Goal: Information Seeking & Learning: Learn about a topic

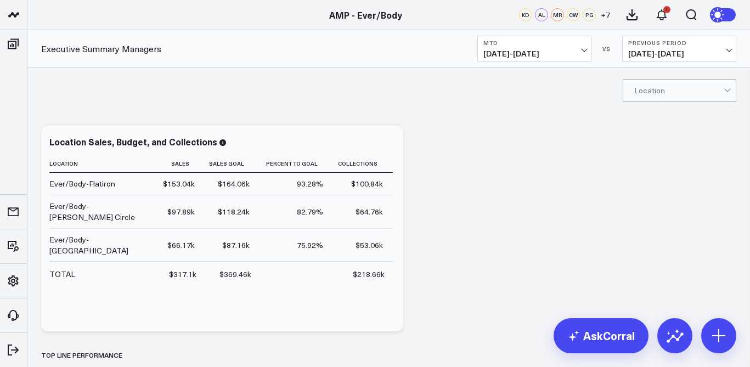
click at [568, 43] on b "MTD" at bounding box center [534, 42] width 102 height 7
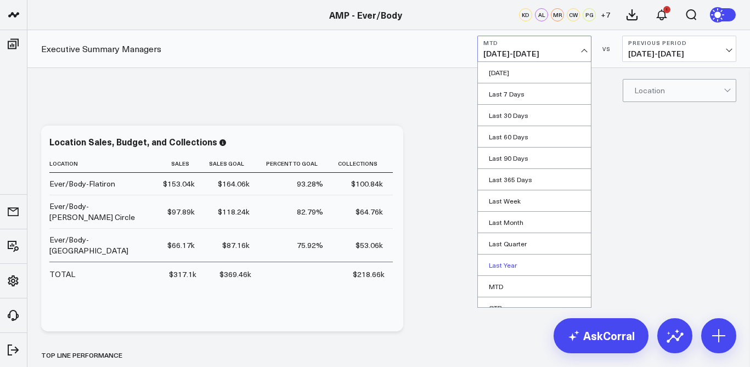
scroll to position [54, 0]
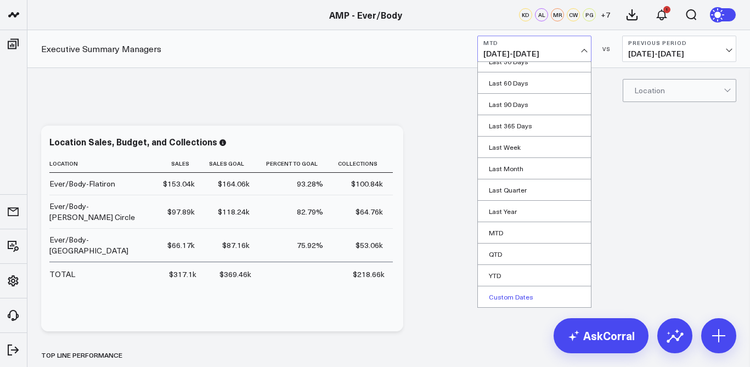
click at [507, 297] on link "Custom Dates" at bounding box center [534, 296] width 113 height 21
select select "7"
select select "2025"
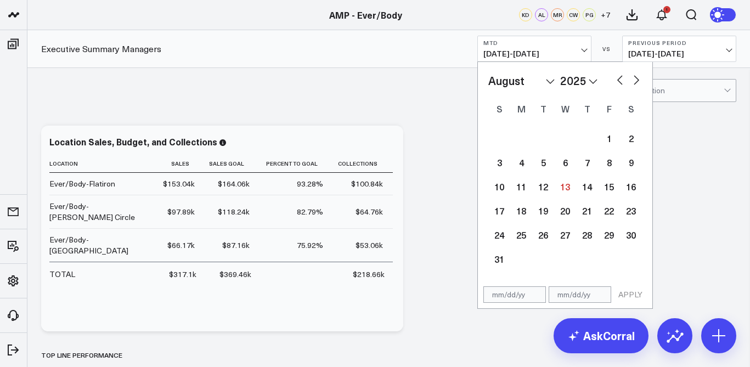
click at [660, 103] on div "Location" at bounding box center [388, 90] width 722 height 44
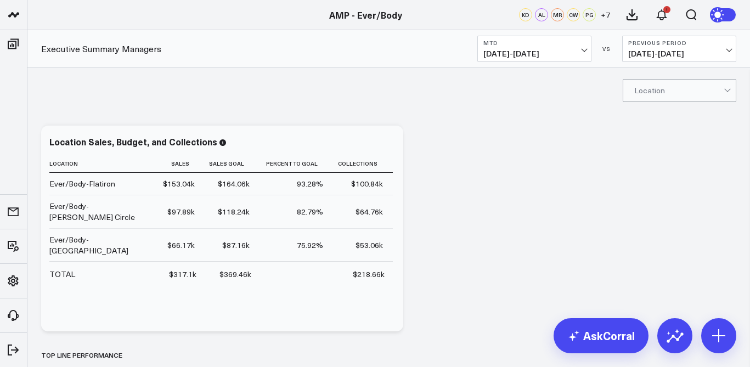
click at [546, 52] on span "08/01/25 - 08/12/25" at bounding box center [534, 53] width 102 height 9
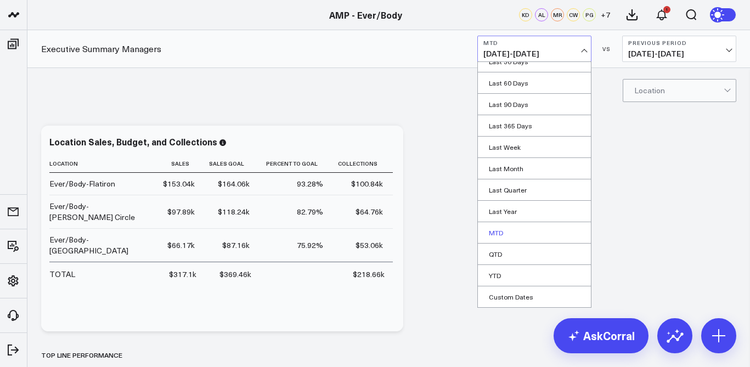
click at [521, 231] on link "MTD" at bounding box center [534, 232] width 113 height 21
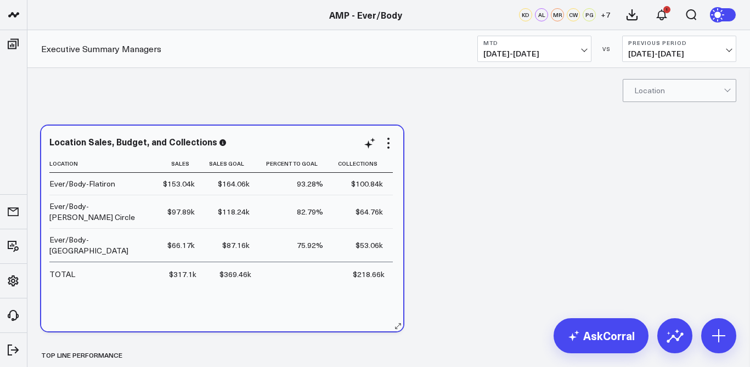
click at [368, 236] on td "$53.06k" at bounding box center [363, 244] width 60 height 33
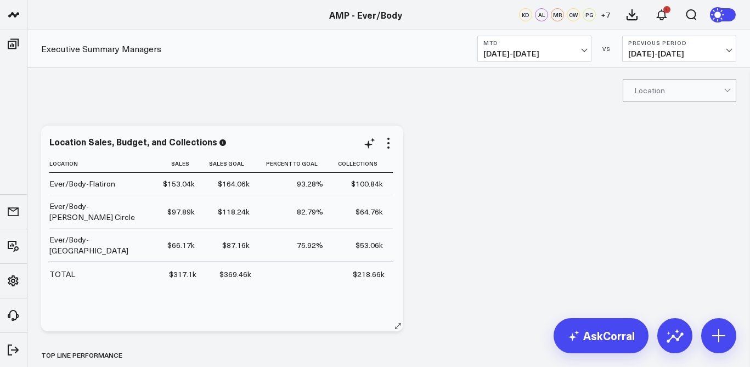
click at [364, 240] on div "$53.06k" at bounding box center [368, 245] width 27 height 11
click at [386, 144] on icon at bounding box center [388, 143] width 13 height 13
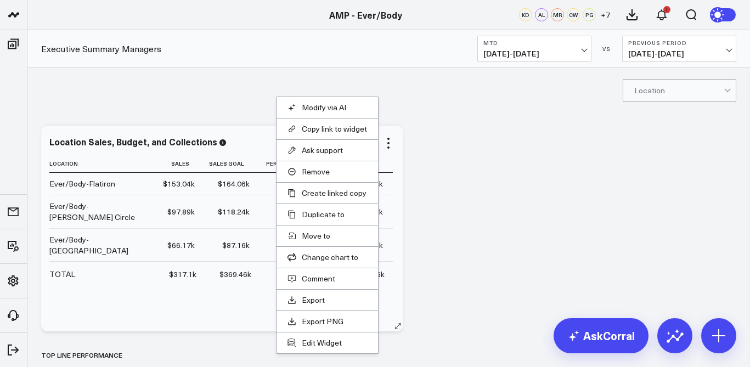
click at [399, 183] on div "Location Sales, Budget, and Collections Location Sales Sales Goal Percent To Go…" at bounding box center [222, 229] width 362 height 206
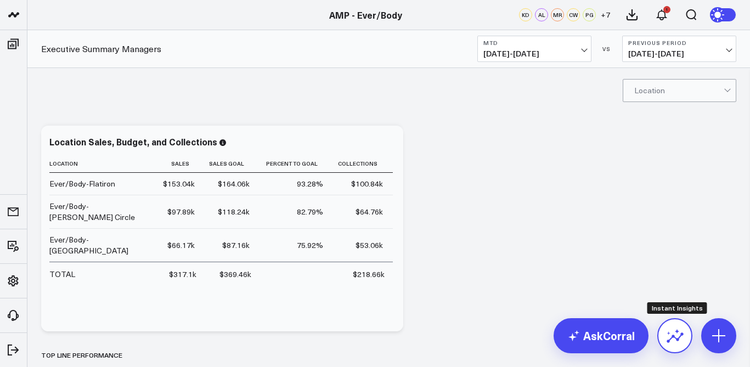
click at [669, 342] on icon at bounding box center [675, 336] width 18 height 18
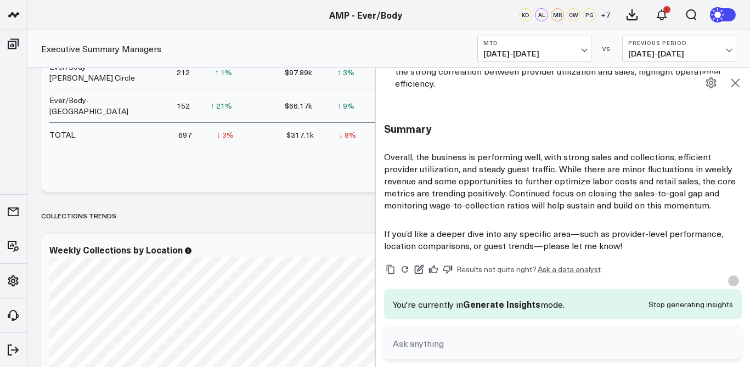
scroll to position [1191, 0]
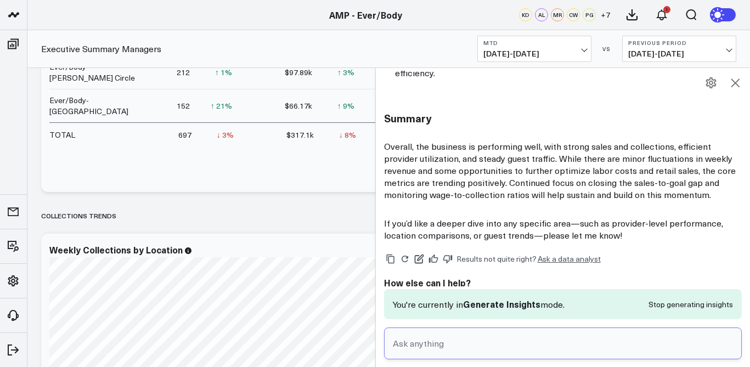
click at [427, 351] on input "text" at bounding box center [553, 344] width 327 height 20
type input "just williamsburg"
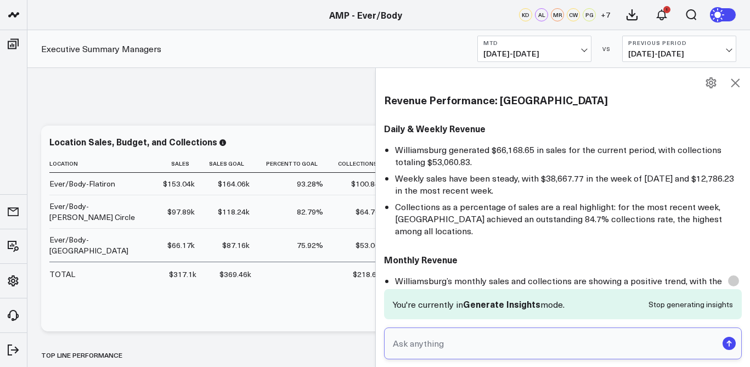
scroll to position [1480, 0]
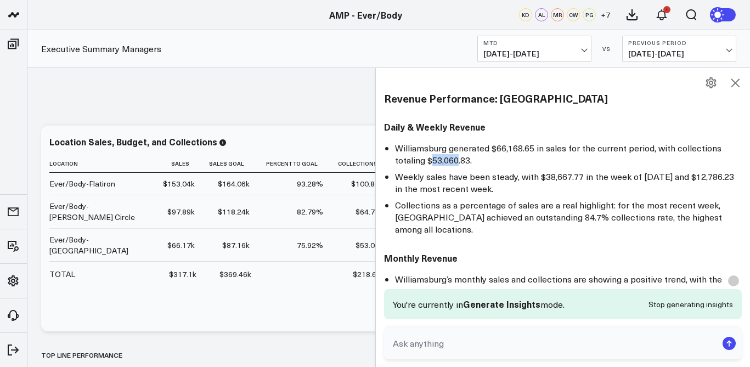
drag, startPoint x: 432, startPoint y: 143, endPoint x: 457, endPoint y: 143, distance: 25.8
click at [457, 143] on li "Williamsburg generated $66,168.65 in sales for the current period, with collect…" at bounding box center [568, 154] width 347 height 24
copy li "53,060"
drag, startPoint x: 495, startPoint y: 131, endPoint x: 523, endPoint y: 131, distance: 28.0
click at [523, 142] on li "Williamsburg generated $66,168.65 in sales for the current period, with collect…" at bounding box center [568, 154] width 347 height 24
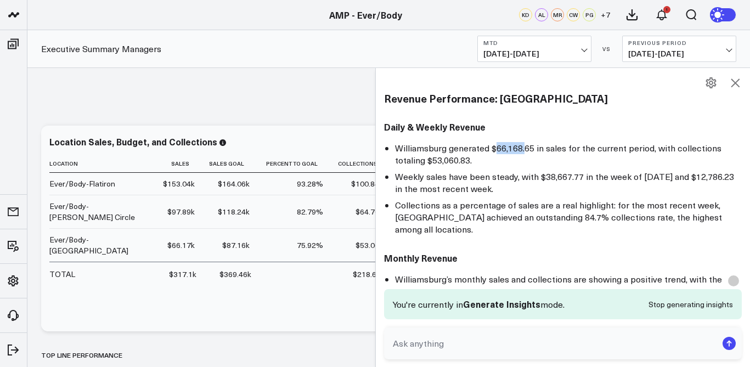
copy li "66,168."
click at [455, 171] on li "Weekly sales have been steady, with $38,667.77 in the week of August 4th and $1…" at bounding box center [568, 183] width 347 height 24
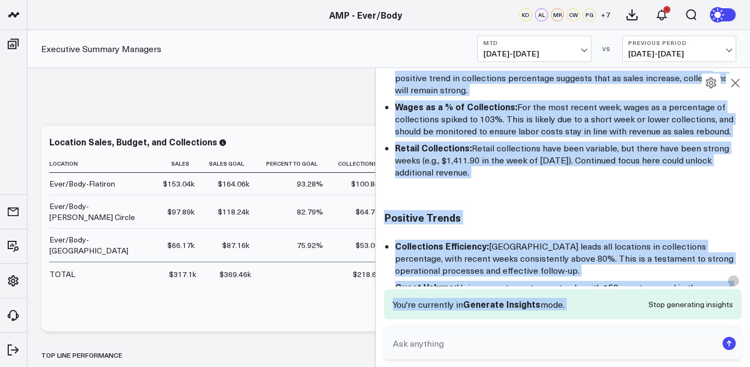
scroll to position [2292, 0]
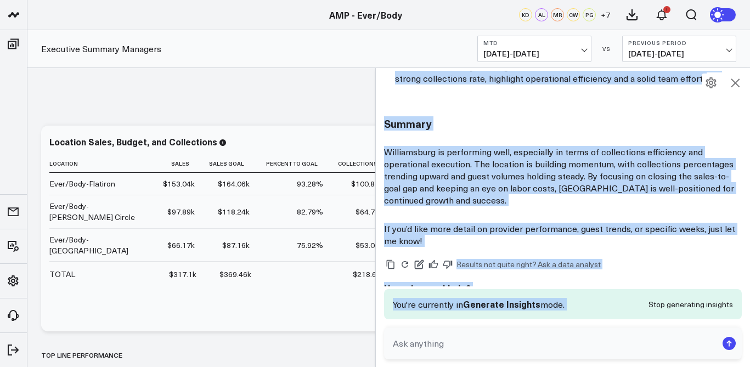
drag, startPoint x: 384, startPoint y: 144, endPoint x: 448, endPoint y: 323, distance: 190.3
click at [448, 323] on div "C Generate insights AskCorral This feature is experimental, yet powerful. Alway…" at bounding box center [563, 217] width 375 height 299
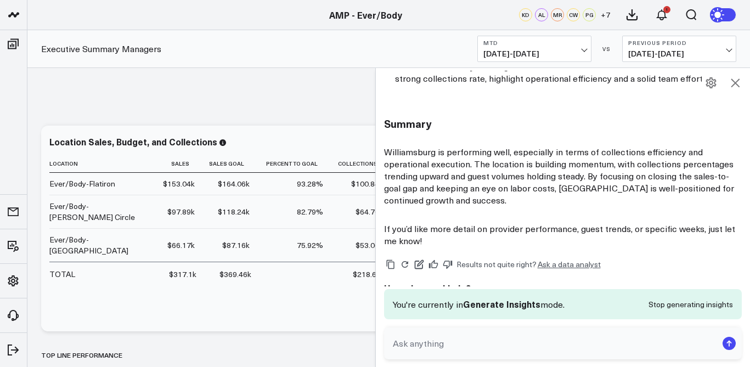
click at [494, 223] on p "If you’d like more detail on provider performance, guest trends, or specific we…" at bounding box center [563, 235] width 358 height 24
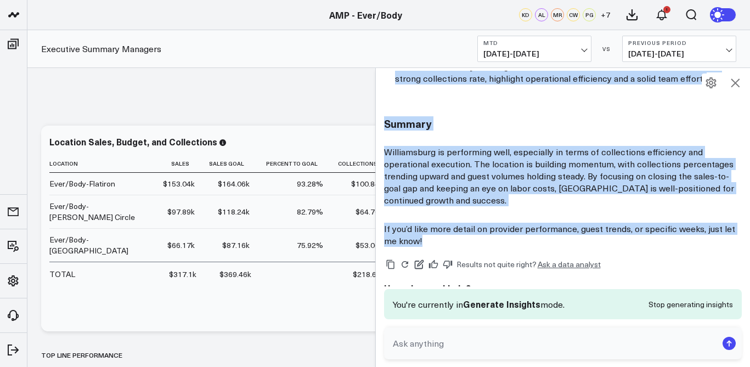
drag, startPoint x: 383, startPoint y: 179, endPoint x: 437, endPoint y: 217, distance: 66.1
copy div "Revenue Performance: Williamsburg Daily & Weekly Revenue Williamsburg generated…"
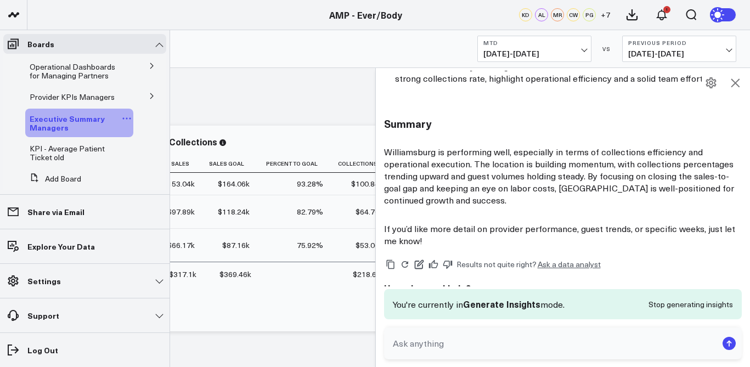
click at [66, 128] on span "Executive Summary Managers" at bounding box center [67, 123] width 75 height 20
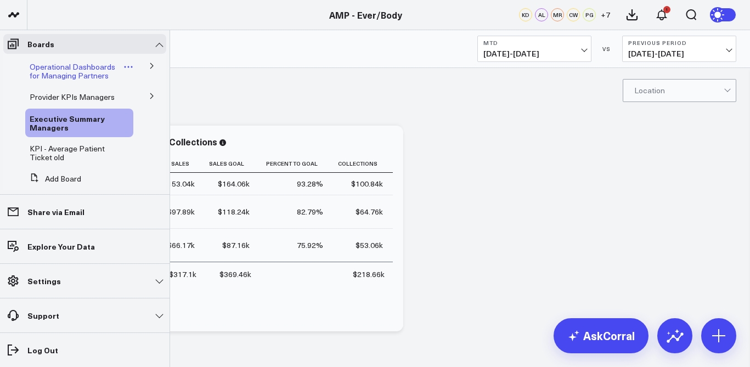
click at [87, 68] on span "Operational Dashboards for Managing Partners" at bounding box center [73, 70] width 86 height 19
click at [149, 65] on icon at bounding box center [152, 66] width 7 height 7
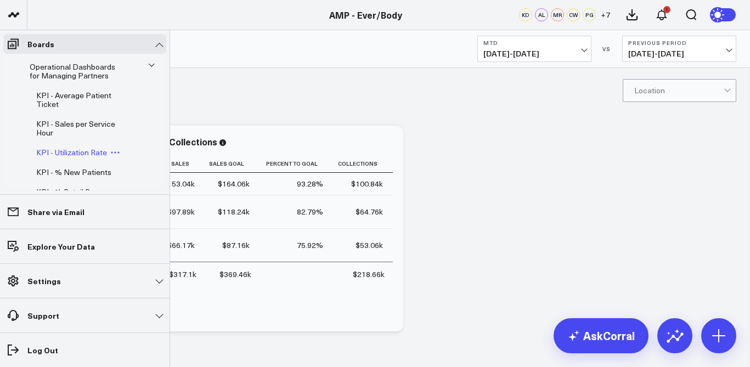
click at [94, 153] on span "KPI - Utilization Rate" at bounding box center [71, 152] width 71 height 10
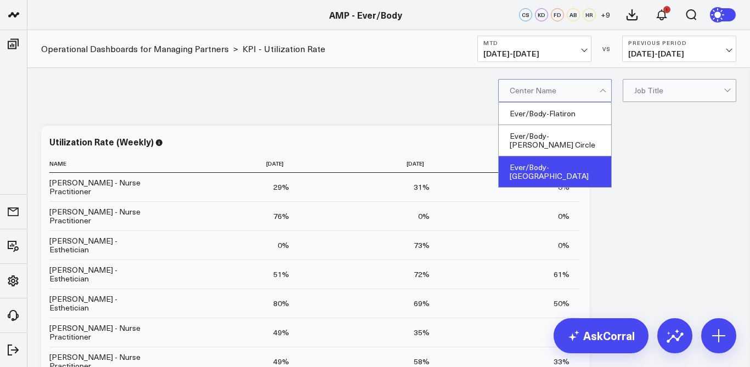
click at [559, 159] on div "Ever/Body-Williamsburg" at bounding box center [555, 171] width 112 height 31
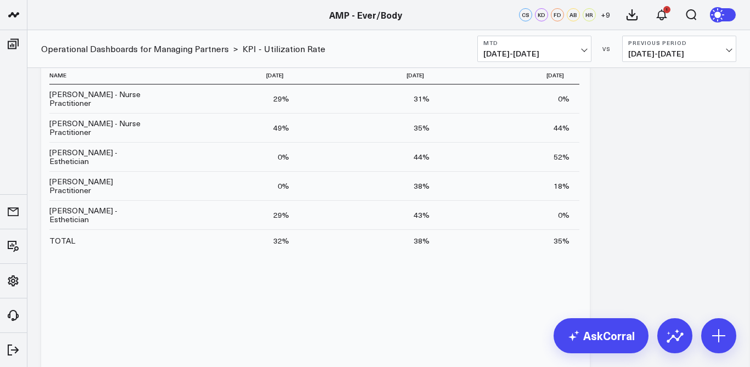
scroll to position [87, 0]
click at [573, 55] on span "08/01/25 - 08/12/25" at bounding box center [534, 53] width 102 height 9
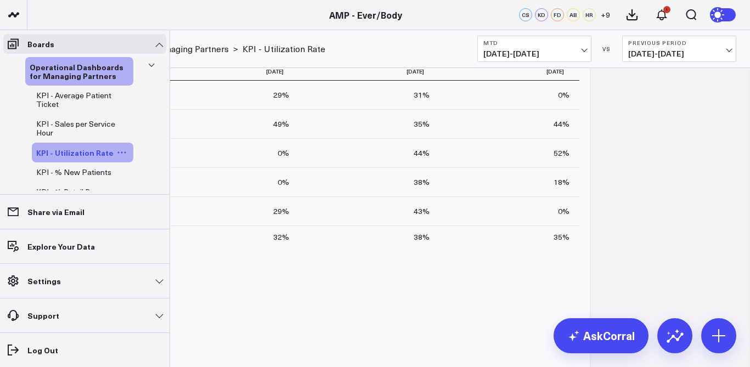
scroll to position [1, 0]
click at [89, 128] on link "KPI - Sales per Service Hour" at bounding box center [77, 128] width 83 height 18
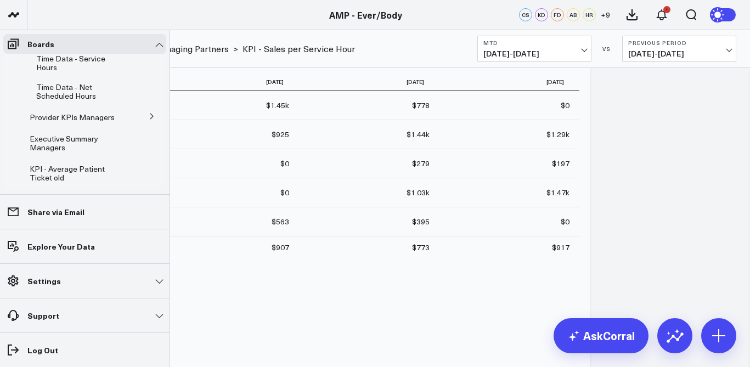
scroll to position [254, 0]
click at [66, 120] on span "Provider KPIs Managers" at bounding box center [72, 115] width 85 height 10
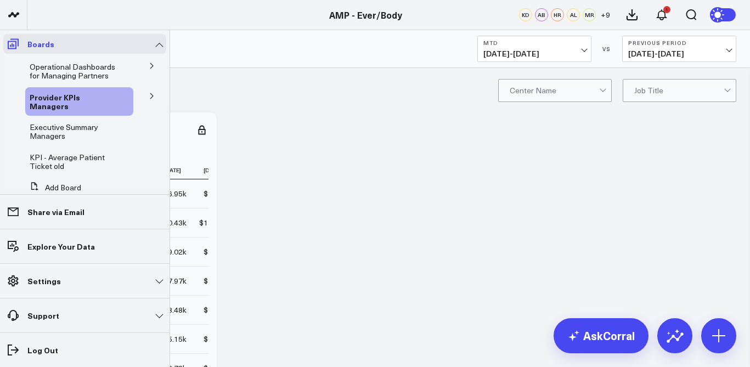
scroll to position [2, 0]
click at [151, 95] on button at bounding box center [152, 95] width 29 height 16
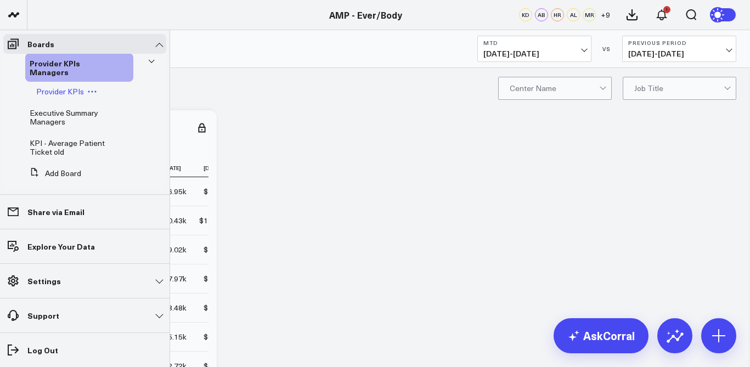
scroll to position [44, 0]
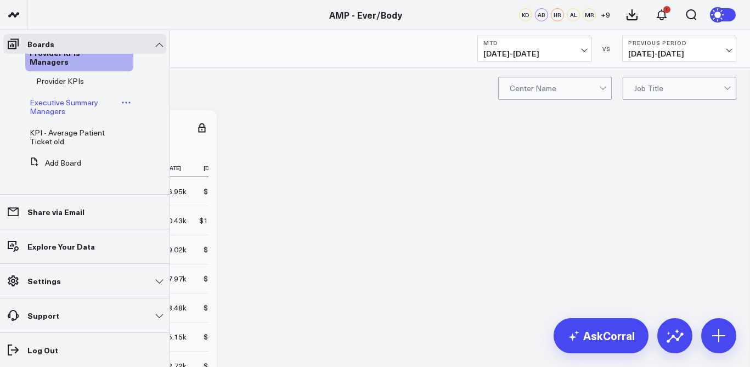
click at [112, 104] on link "Executive Summary Managers" at bounding box center [75, 107] width 90 height 18
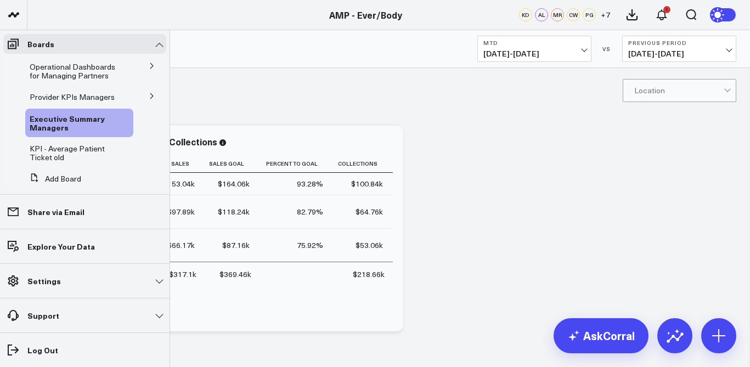
click at [149, 69] on icon at bounding box center [152, 66] width 7 height 7
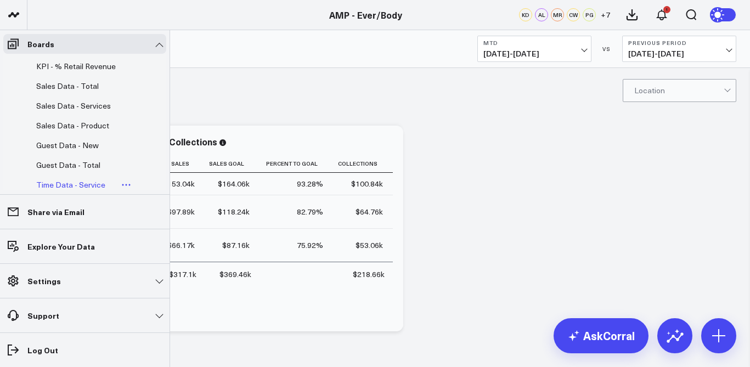
scroll to position [122, 0]
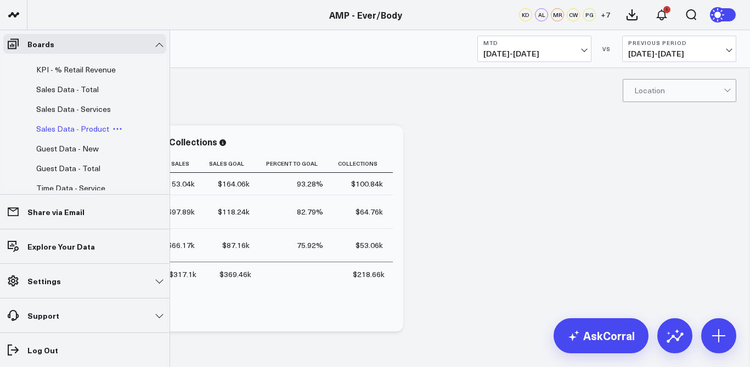
click at [103, 134] on span "Sales Data - Product" at bounding box center [72, 128] width 73 height 10
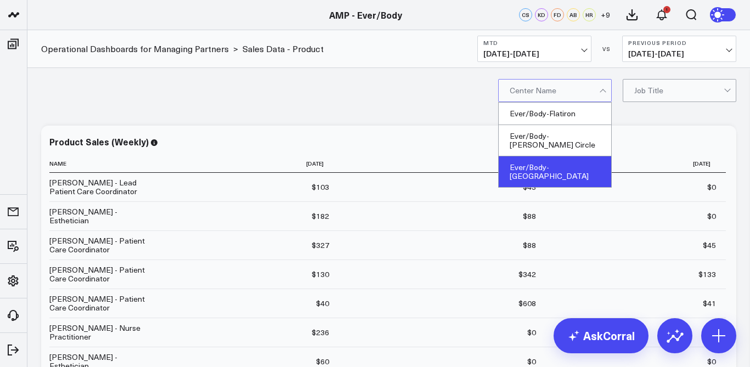
click at [550, 156] on div "Ever/Body-Williamsburg" at bounding box center [555, 171] width 112 height 31
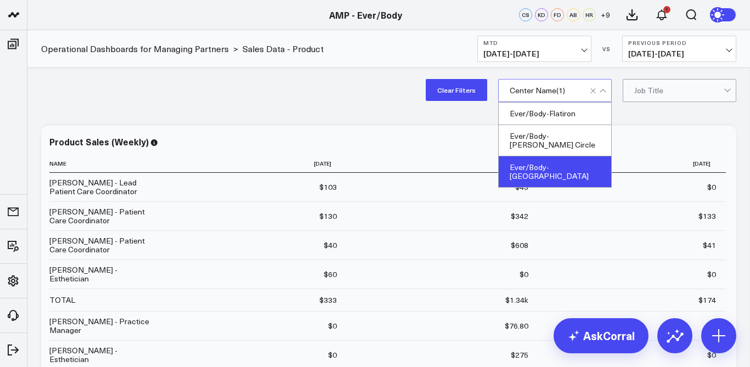
click at [570, 156] on div "Ever/Body-Williamsburg" at bounding box center [555, 171] width 112 height 31
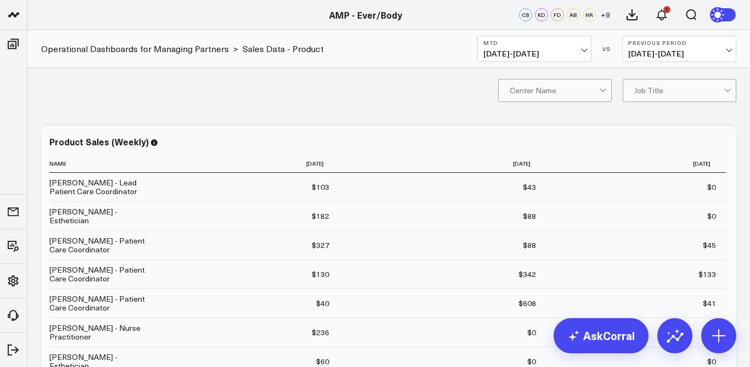
click at [455, 68] on div "option Ever/Body-Williamsburg, deselected. Center Name Job Title" at bounding box center [388, 90] width 722 height 44
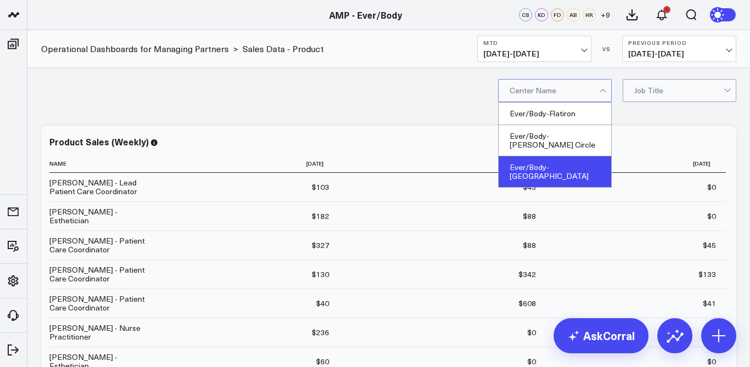
click at [546, 156] on div "Ever/Body-Williamsburg" at bounding box center [555, 171] width 112 height 31
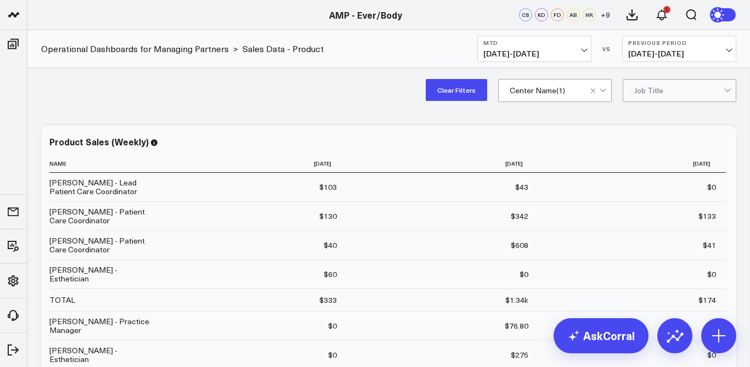
click at [466, 105] on div "Clear Filters option Ever/Body-Williamsburg, selected. Center Name ( 1 ) Job Ti…" at bounding box center [388, 90] width 722 height 44
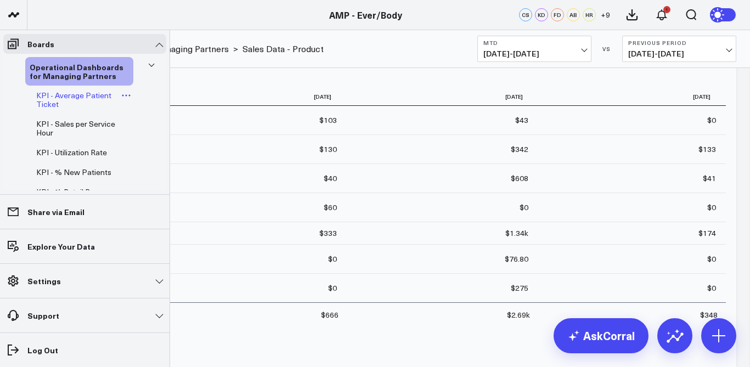
click at [102, 97] on span "KPI - Average Patient Ticket" at bounding box center [73, 99] width 75 height 19
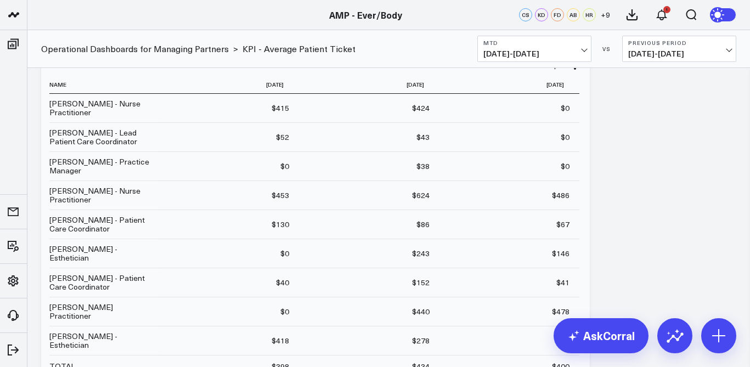
scroll to position [54, 0]
